Goal: Information Seeking & Learning: Learn about a topic

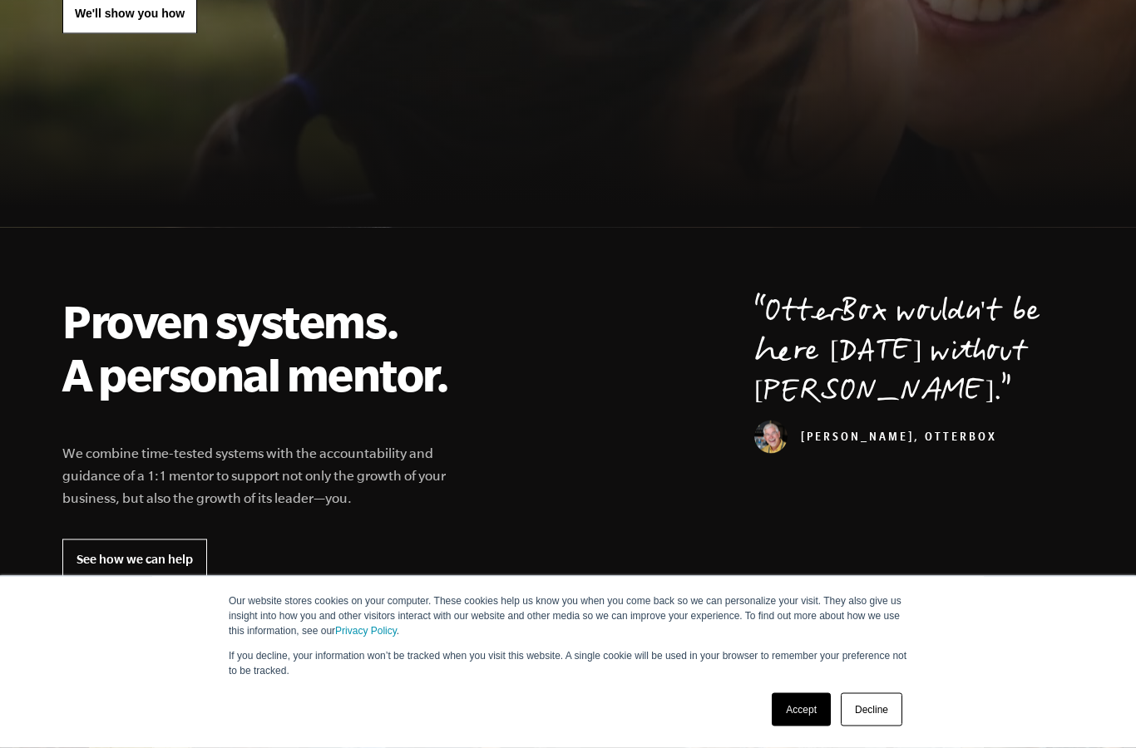
scroll to position [358, 0]
click at [791, 727] on link "Accept" at bounding box center [801, 710] width 59 height 33
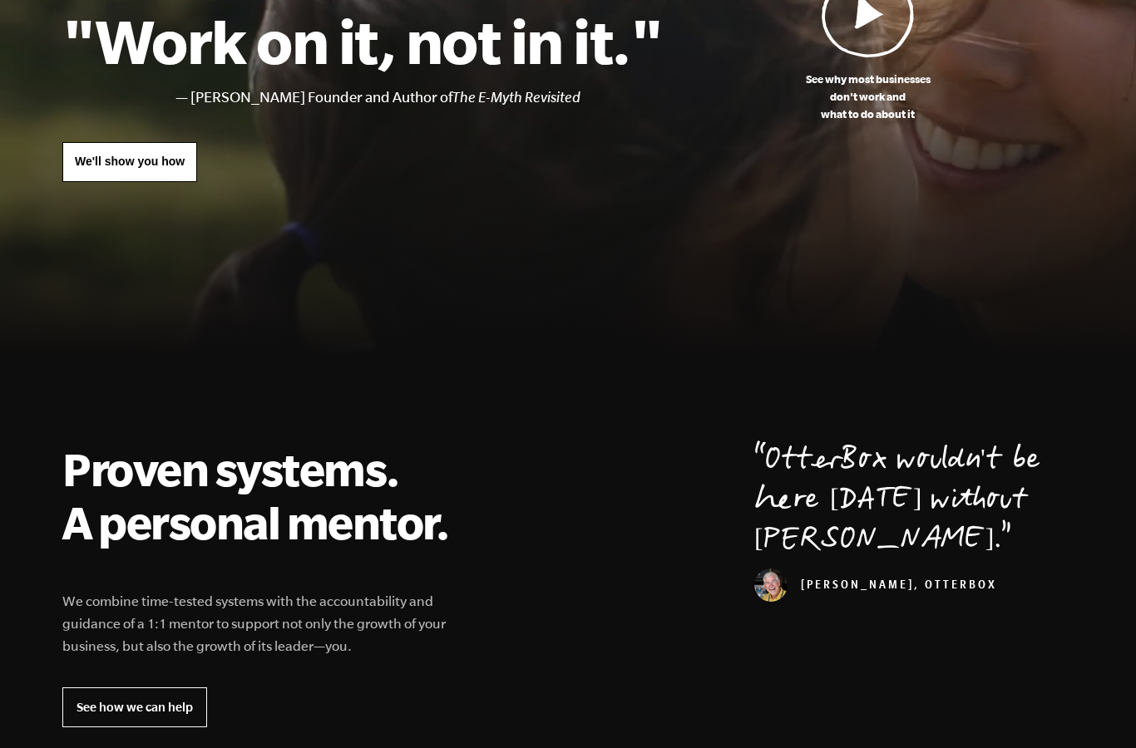
scroll to position [0, 0]
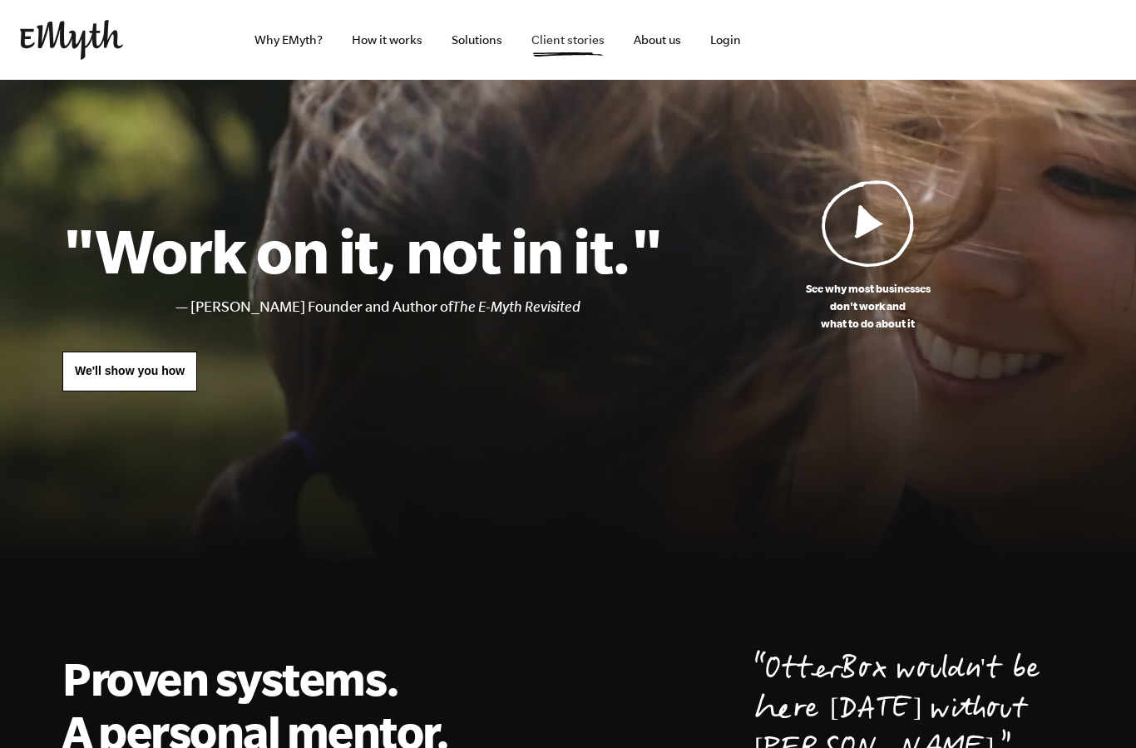
click at [546, 42] on link "Client stories" at bounding box center [568, 40] width 100 height 80
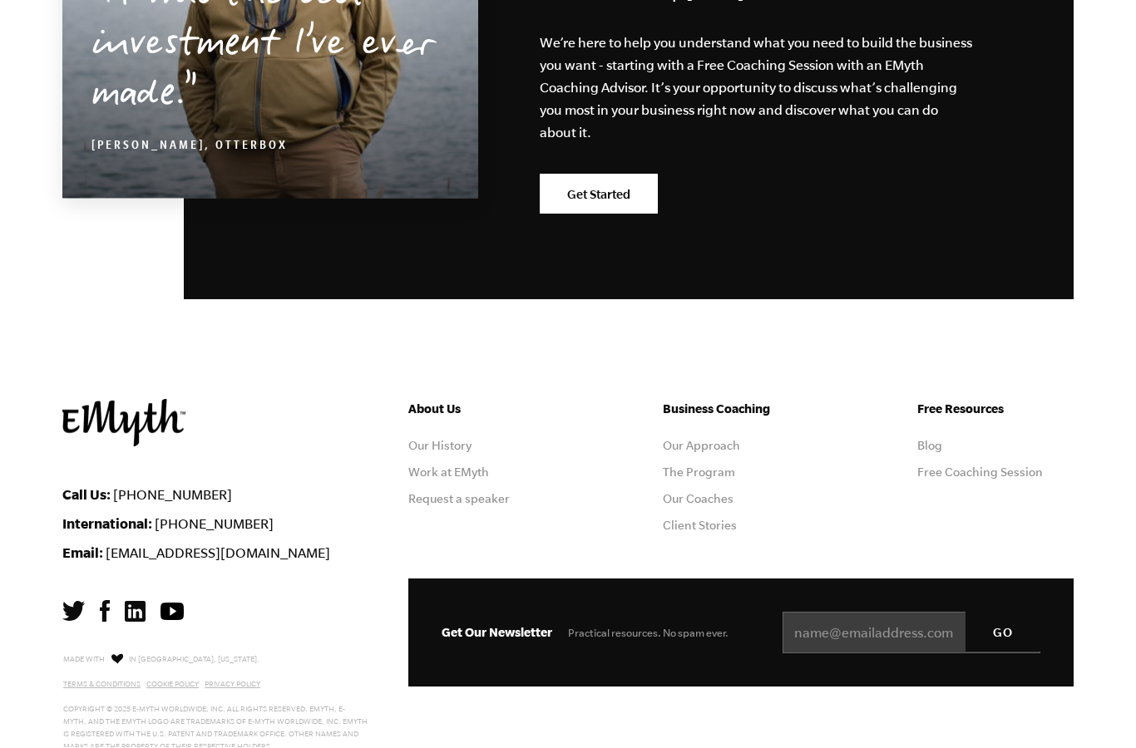
scroll to position [1978, 0]
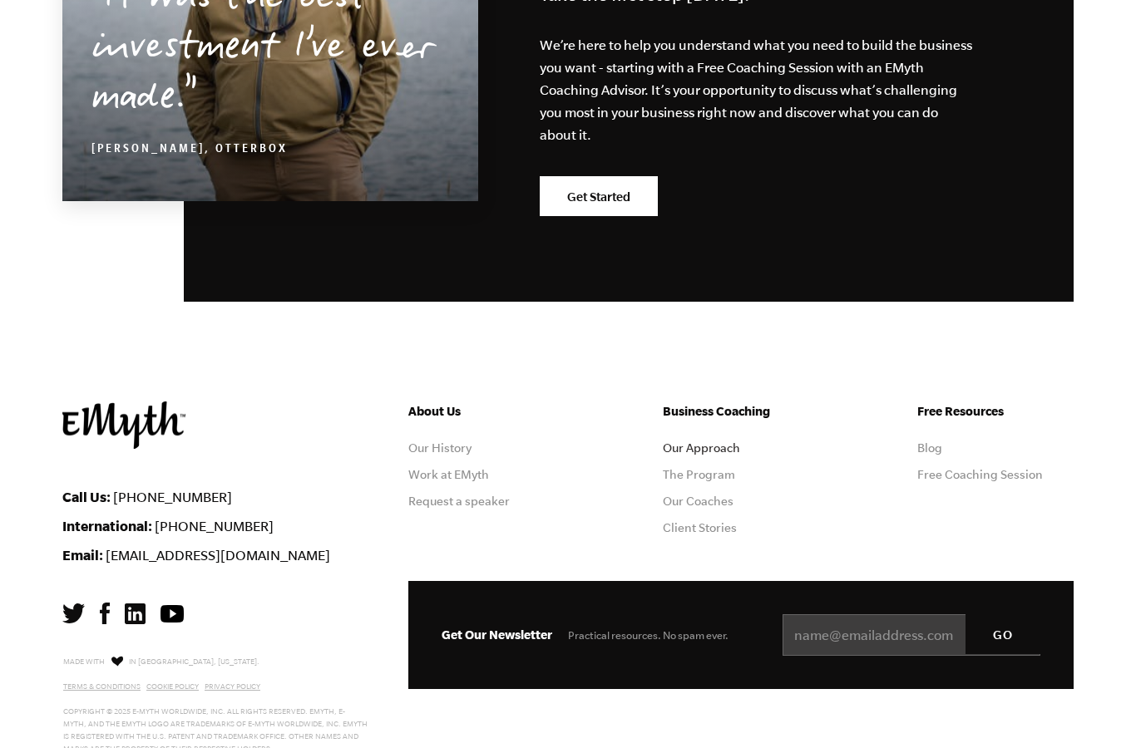
click at [714, 447] on link "Our Approach" at bounding box center [701, 448] width 77 height 13
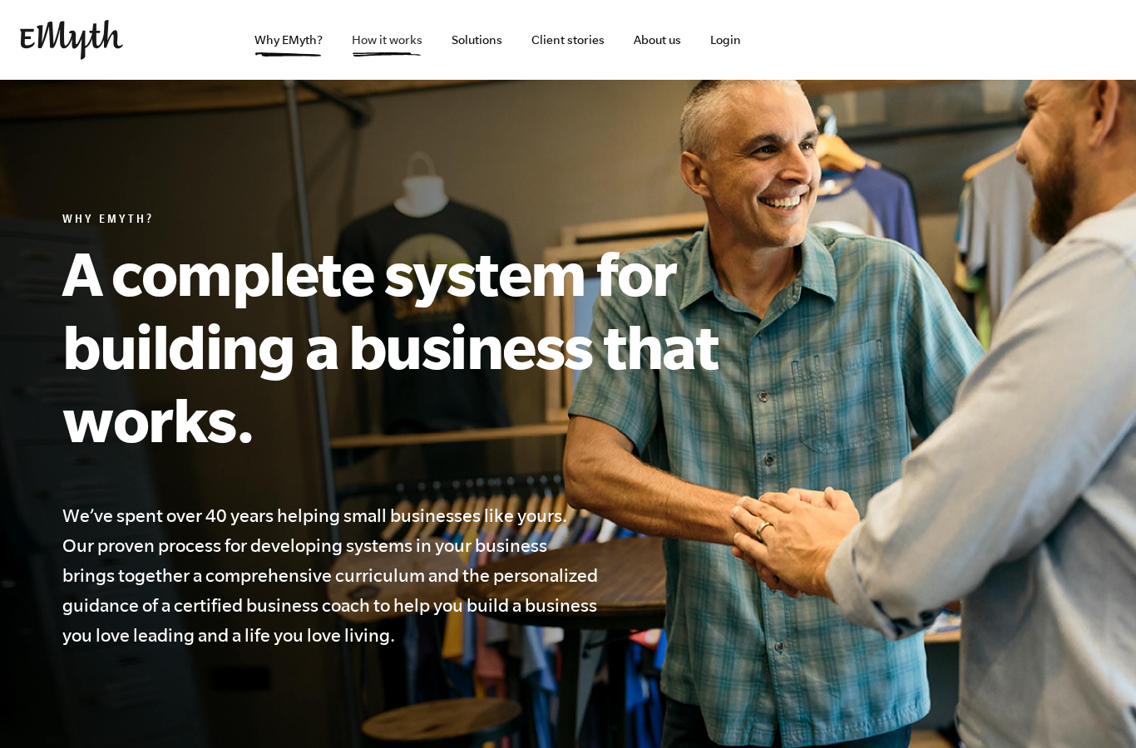
click at [411, 36] on link "How it works" at bounding box center [386, 40] width 97 height 80
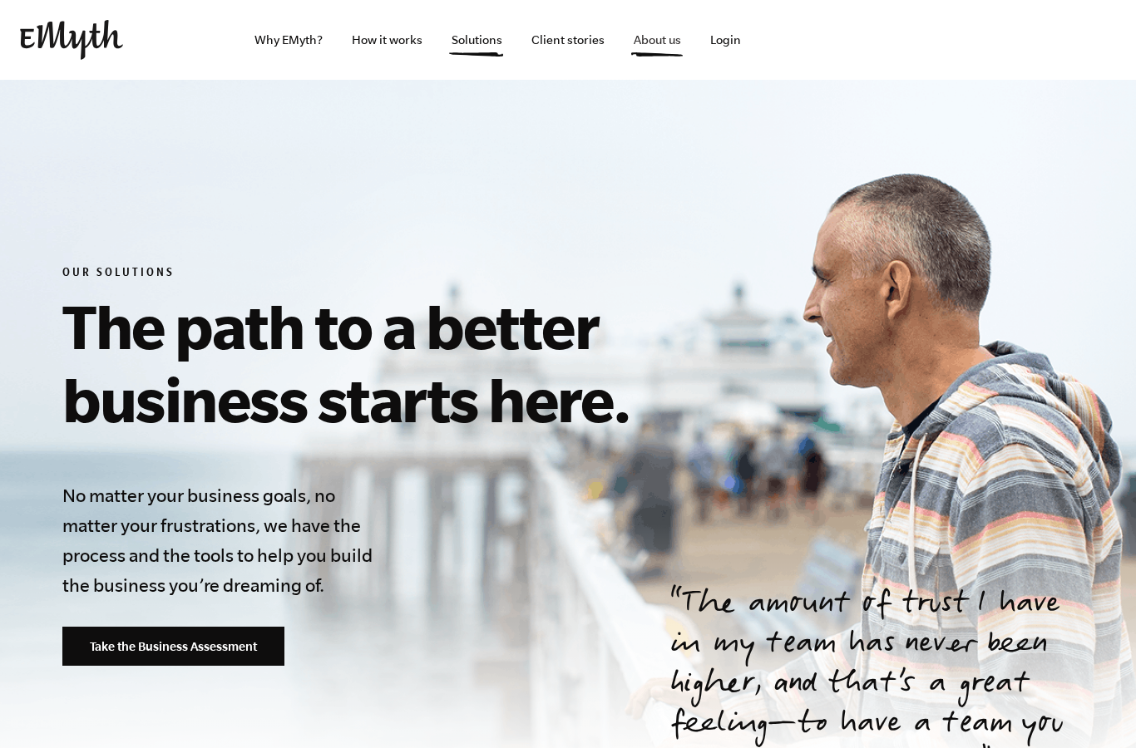
click at [665, 42] on link "About us" at bounding box center [657, 40] width 74 height 80
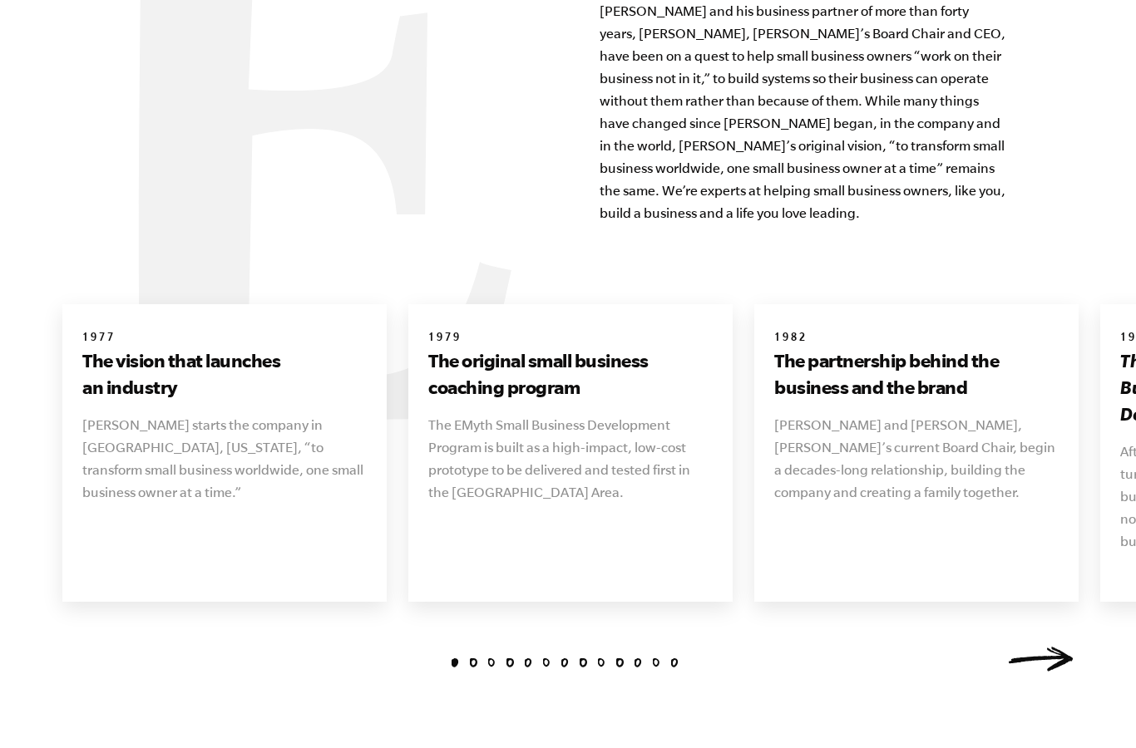
scroll to position [1692, 0]
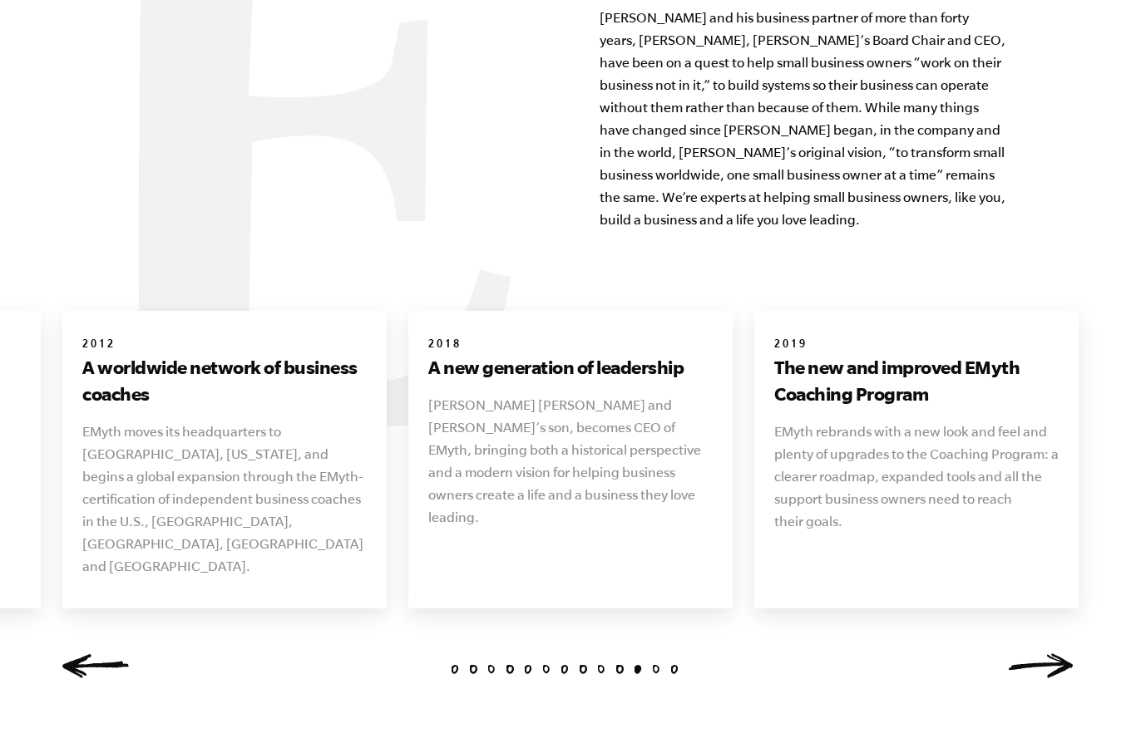
click at [56, 667] on div "1 2 3 4 5 6 7 8 9 10 11 [DATE] The vision that launches an industry [PERSON_NAM…" at bounding box center [567, 501] width 1051 height 381
click at [64, 654] on link "Previous" at bounding box center [95, 666] width 67 height 25
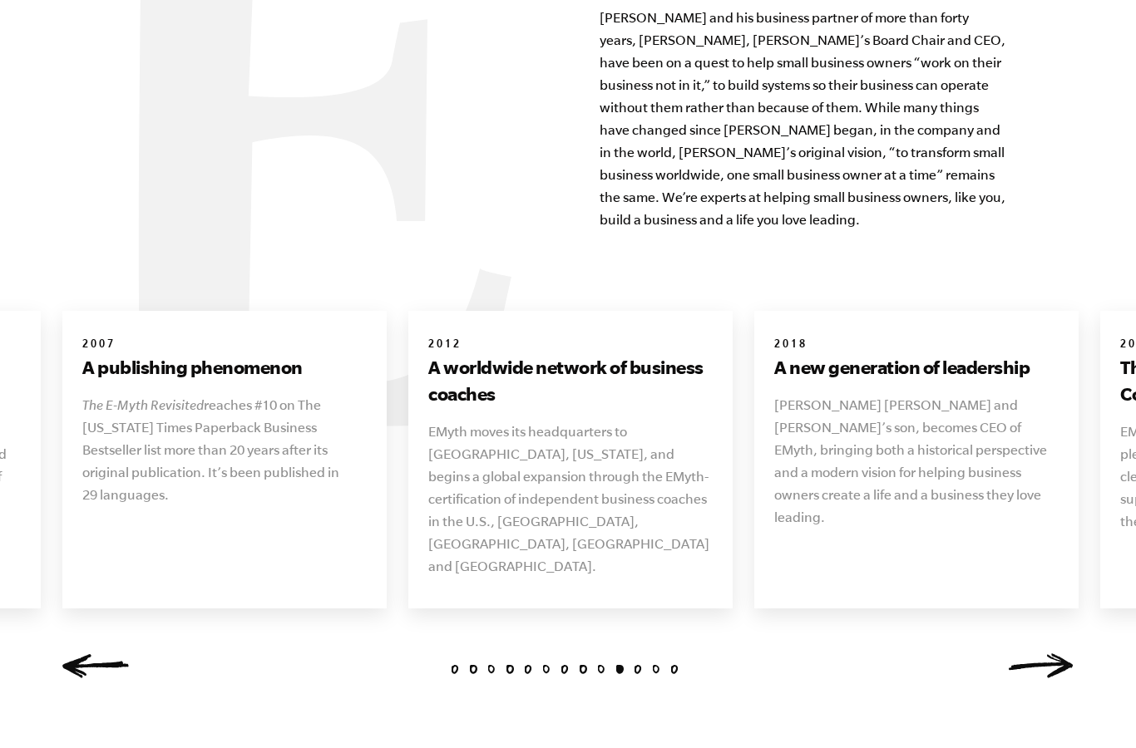
click at [1056, 656] on link "Next" at bounding box center [1040, 666] width 67 height 25
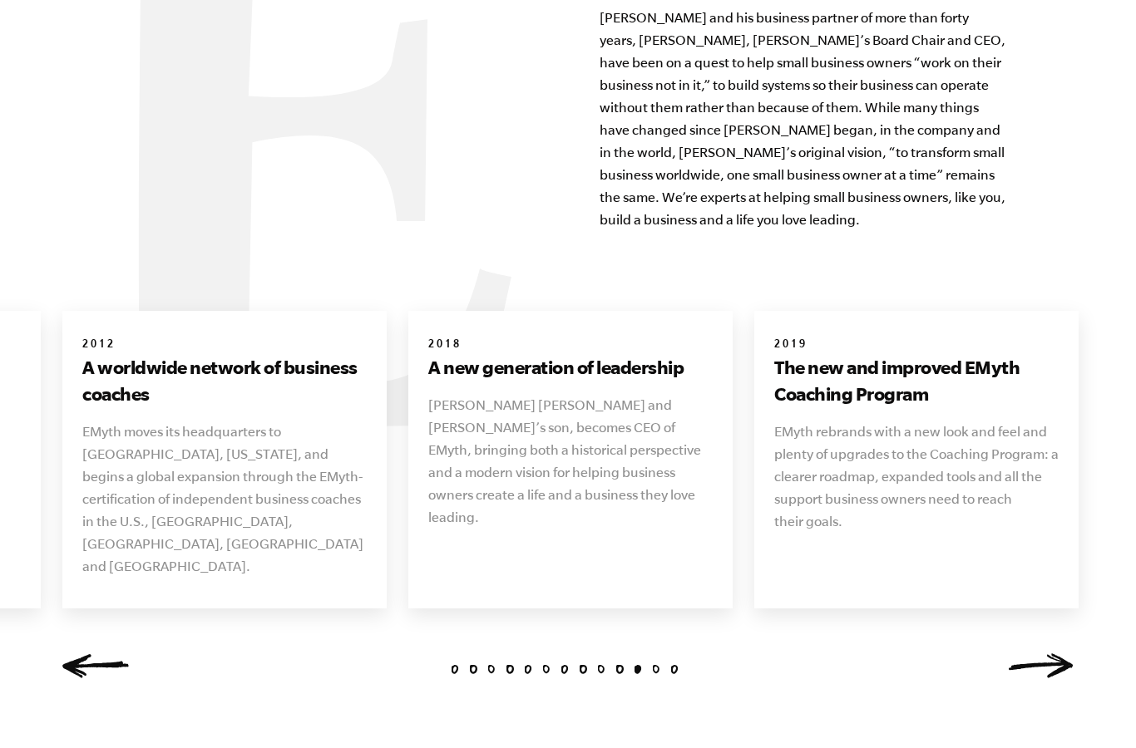
click at [1064, 626] on div "1 2 3 4 5 6 7 8 9 10 11 [DATE] The vision that launches an industry [PERSON_NAM…" at bounding box center [567, 501] width 1051 height 381
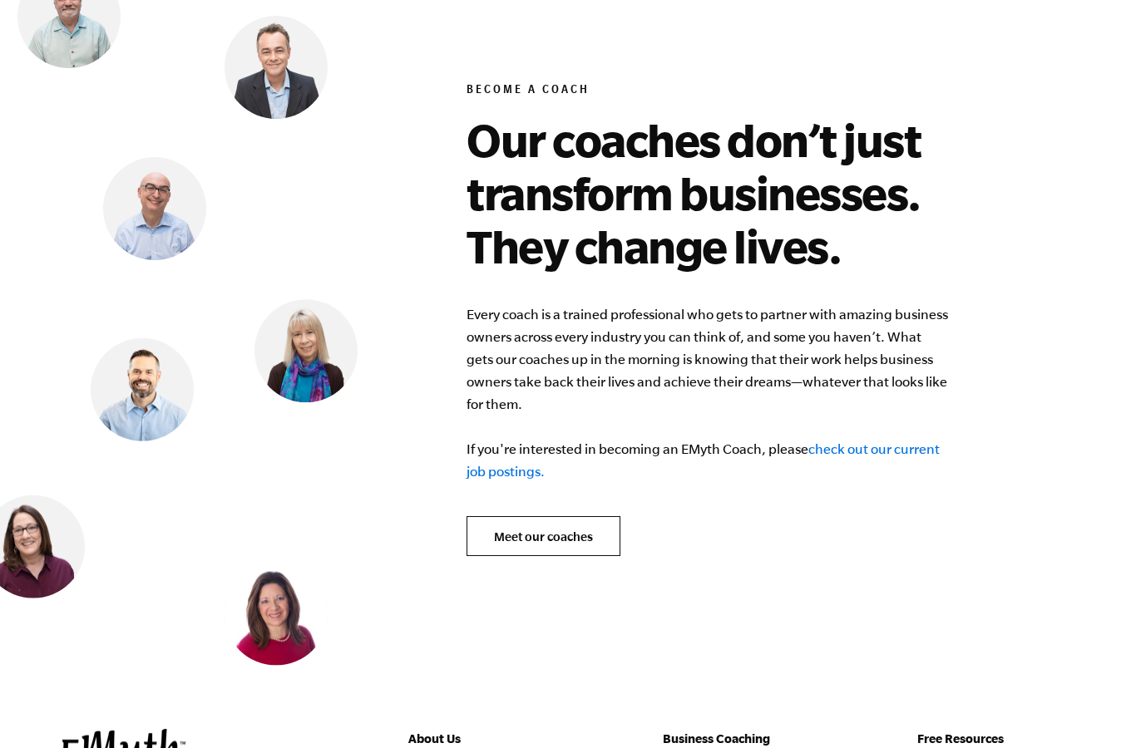
scroll to position [6357, 0]
